Goal: Task Accomplishment & Management: Use online tool/utility

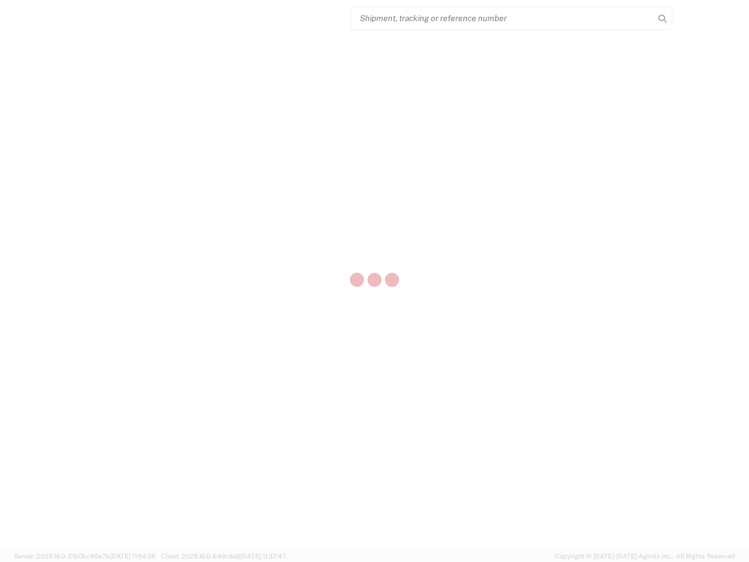
select select "US"
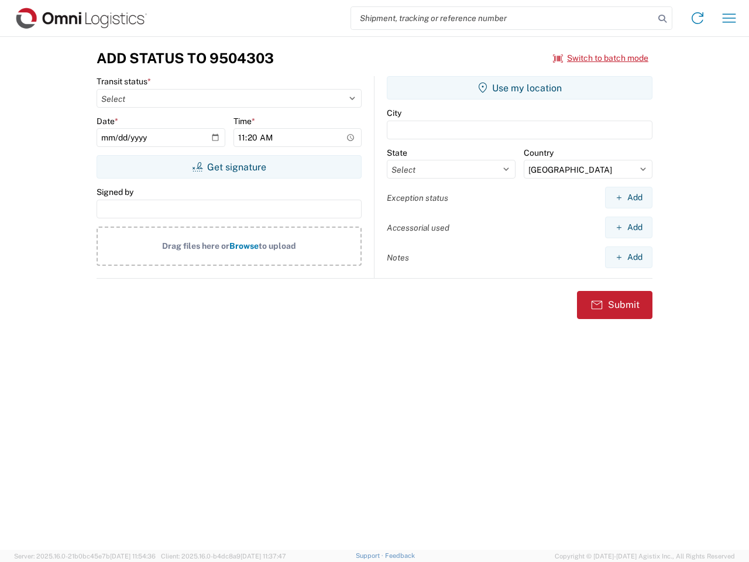
click at [502, 18] on input "search" at bounding box center [502, 18] width 303 height 22
click at [662, 19] on icon at bounding box center [662, 19] width 16 height 16
click at [697, 18] on icon at bounding box center [697, 18] width 19 height 19
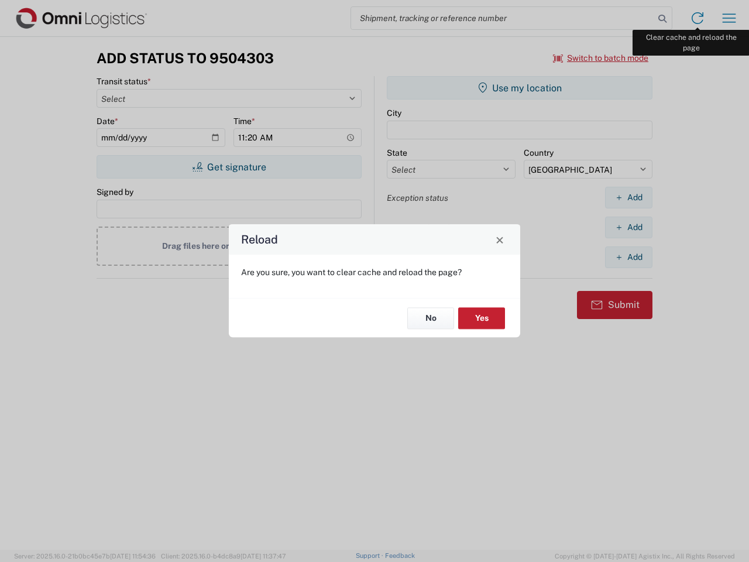
click at [729, 18] on div "Reload Are you sure, you want to clear cache and reload the page? No Yes" at bounding box center [374, 281] width 749 height 562
click at [601, 58] on div "Reload Are you sure, you want to clear cache and reload the page? No Yes" at bounding box center [374, 281] width 749 height 562
click at [229, 167] on div "Reload Are you sure, you want to clear cache and reload the page? No Yes" at bounding box center [374, 281] width 749 height 562
click at [519, 88] on div "Reload Are you sure, you want to clear cache and reload the page? No Yes" at bounding box center [374, 281] width 749 height 562
click at [628, 197] on div "Reload Are you sure, you want to clear cache and reload the page? No Yes" at bounding box center [374, 281] width 749 height 562
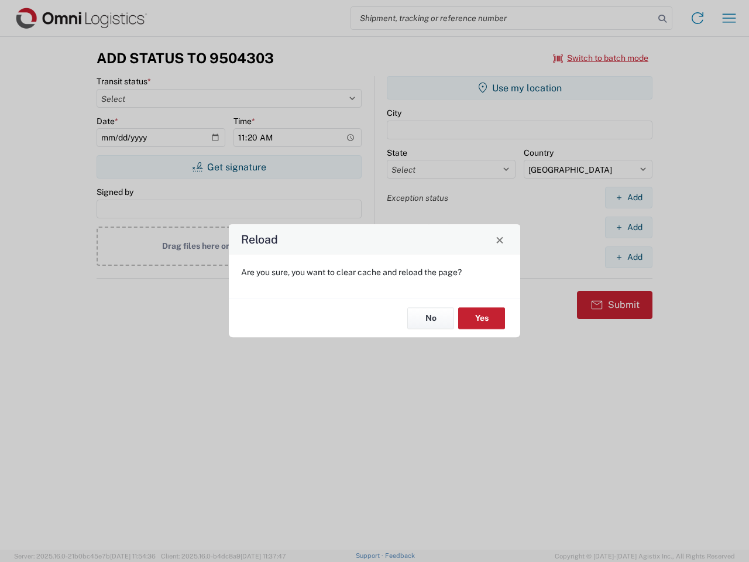
click at [628, 227] on div "Reload Are you sure, you want to clear cache and reload the page? No Yes" at bounding box center [374, 281] width 749 height 562
click at [628, 257] on div "Reload Are you sure, you want to clear cache and reload the page? No Yes" at bounding box center [374, 281] width 749 height 562
